Goal: Task Accomplishment & Management: Use online tool/utility

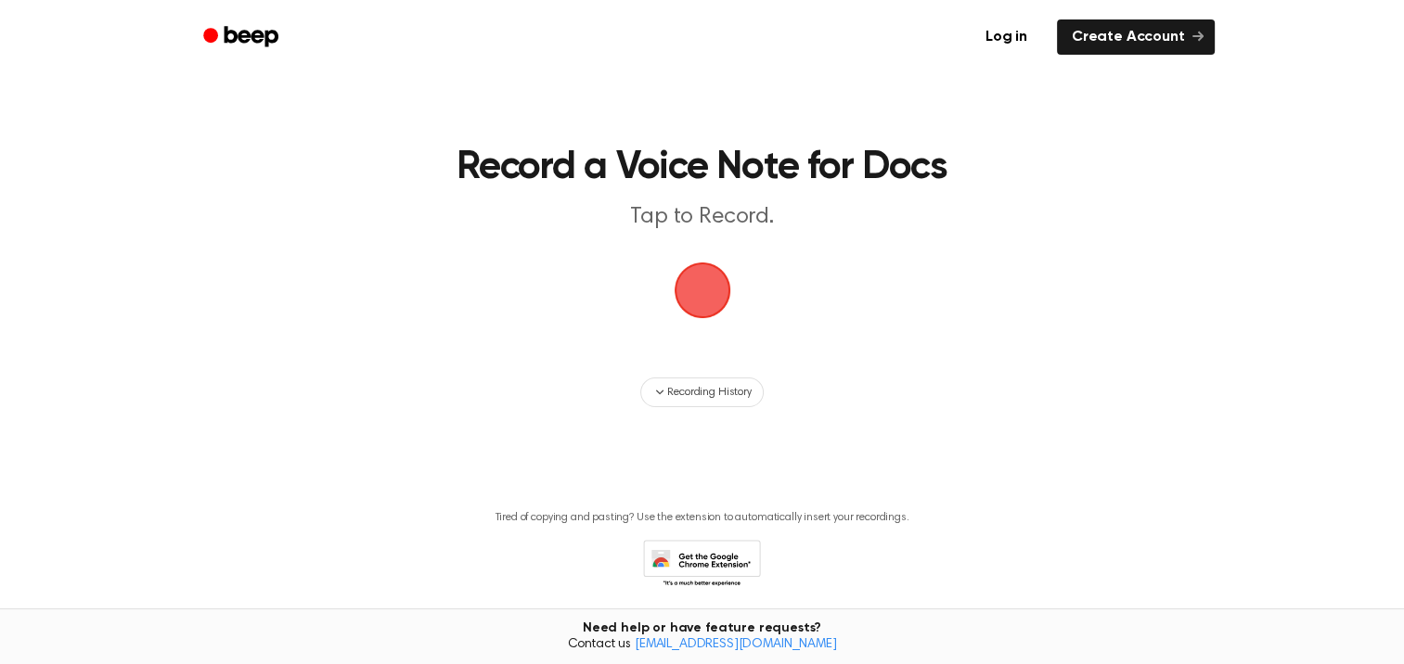
click at [701, 298] on span "button" at bounding box center [702, 290] width 90 height 90
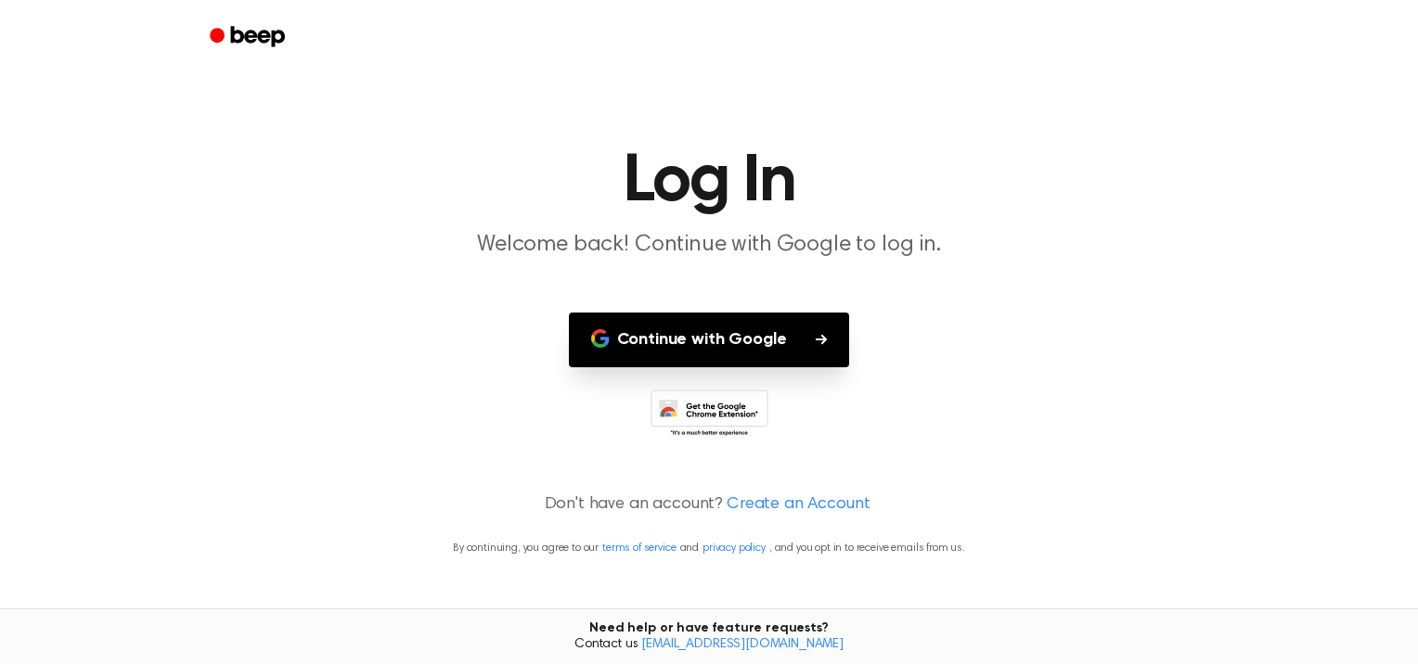
click at [740, 356] on button "Continue with Google" at bounding box center [709, 340] width 281 height 55
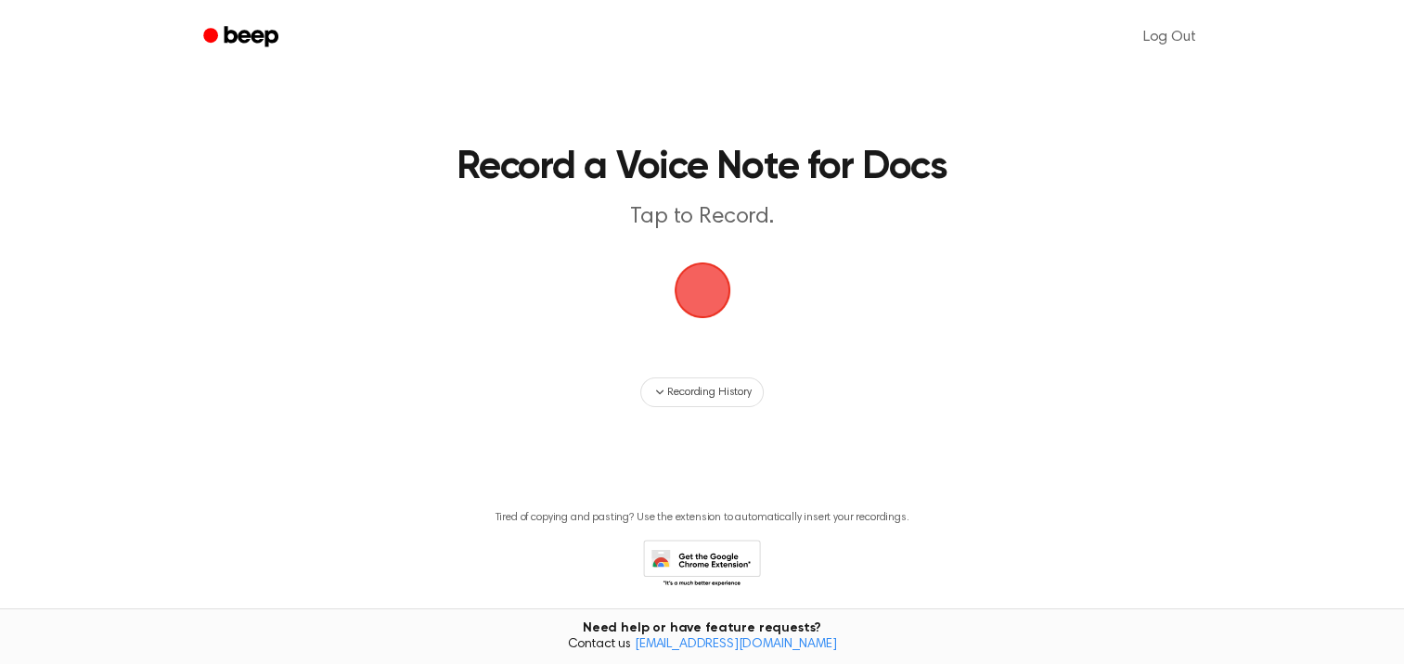
click at [694, 282] on span "button" at bounding box center [702, 290] width 100 height 100
click at [694, 282] on span "button" at bounding box center [702, 290] width 104 height 104
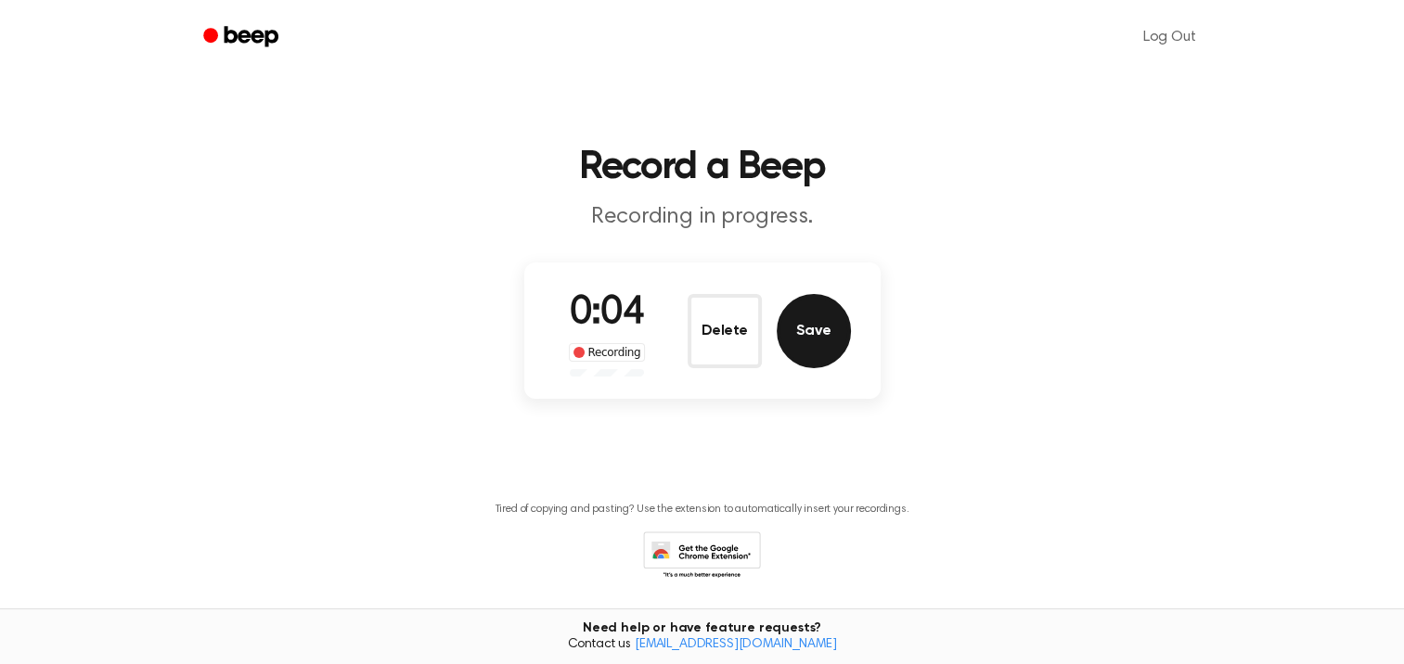
click at [828, 348] on button "Save" at bounding box center [814, 331] width 74 height 74
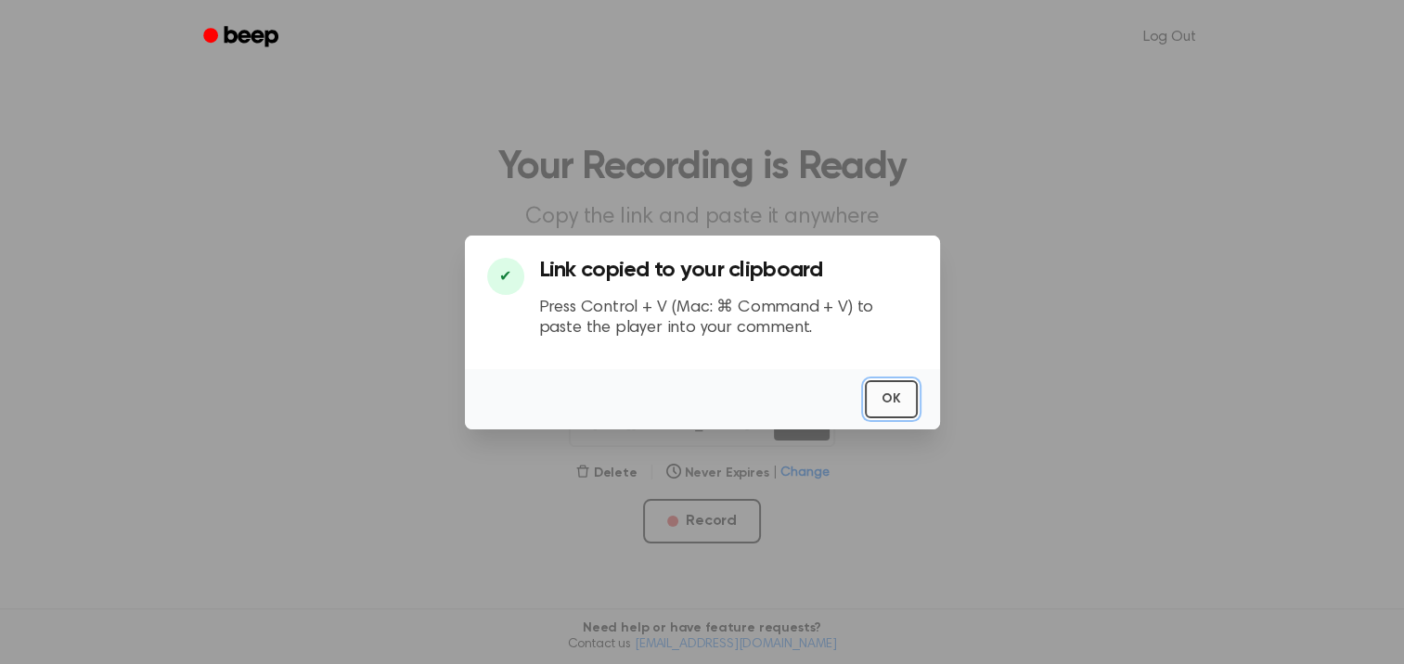
click at [889, 402] on button "OK" at bounding box center [891, 399] width 53 height 38
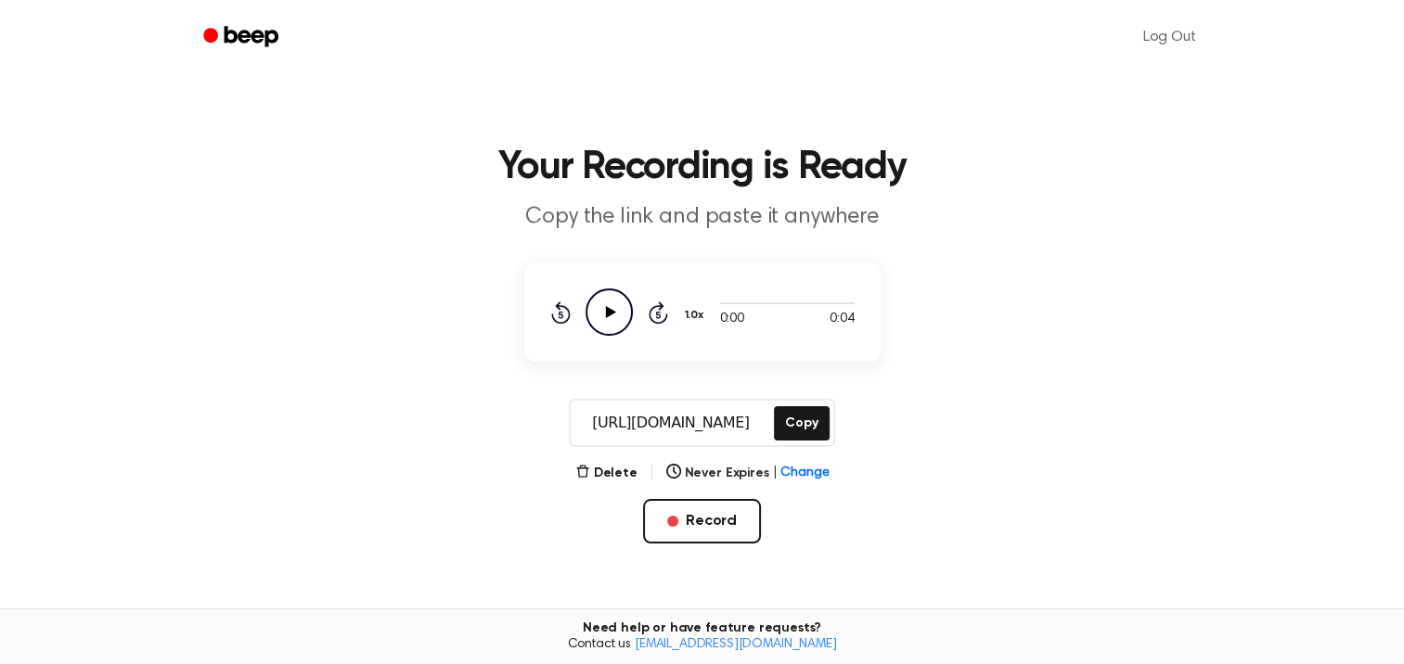
click at [610, 305] on icon "Play Audio" at bounding box center [608, 312] width 47 height 47
click at [620, 464] on button "Delete" at bounding box center [606, 473] width 62 height 19
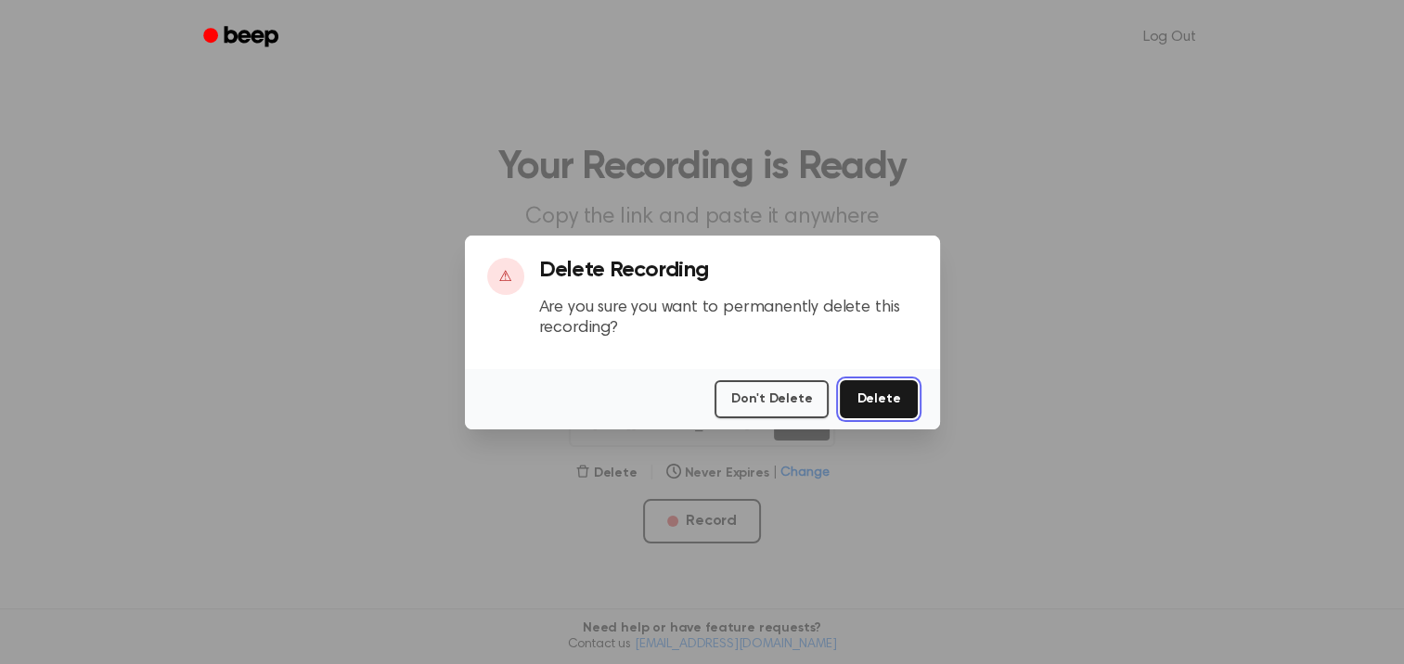
click at [863, 395] on button "Delete" at bounding box center [878, 399] width 77 height 38
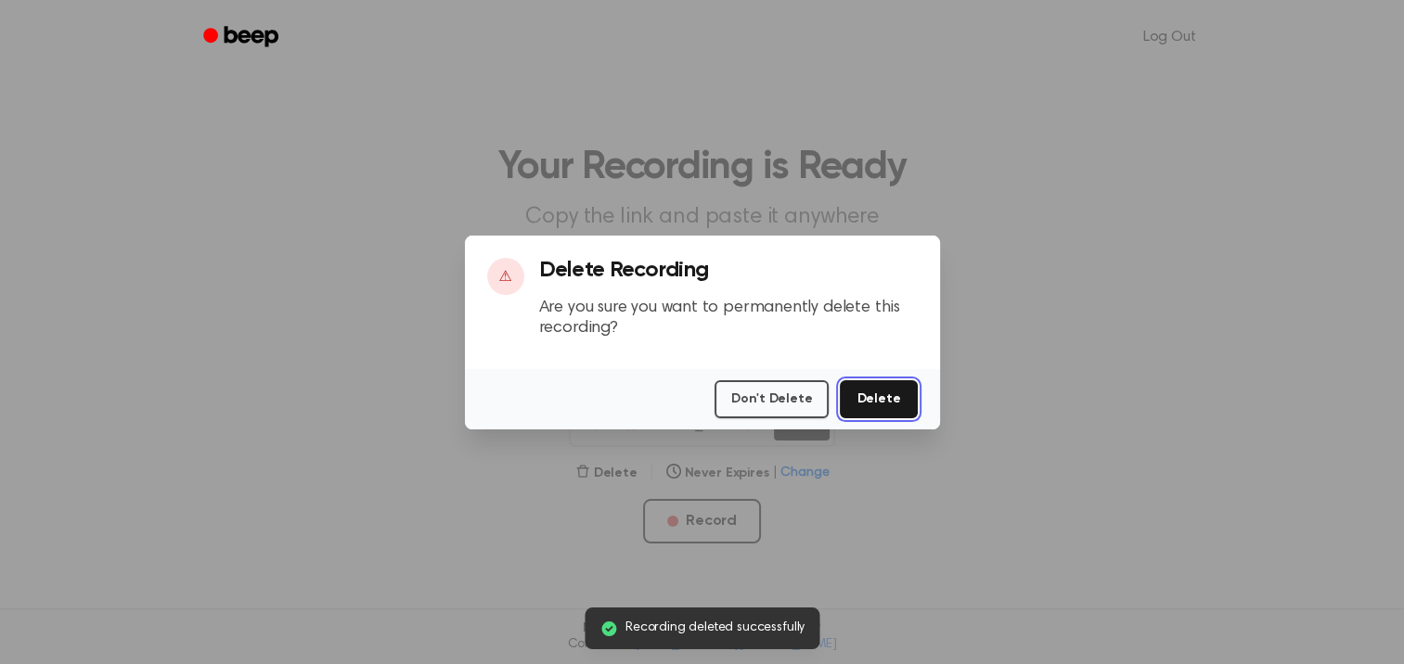
click at [863, 395] on button "Delete" at bounding box center [878, 399] width 77 height 38
